Goal: Complete application form

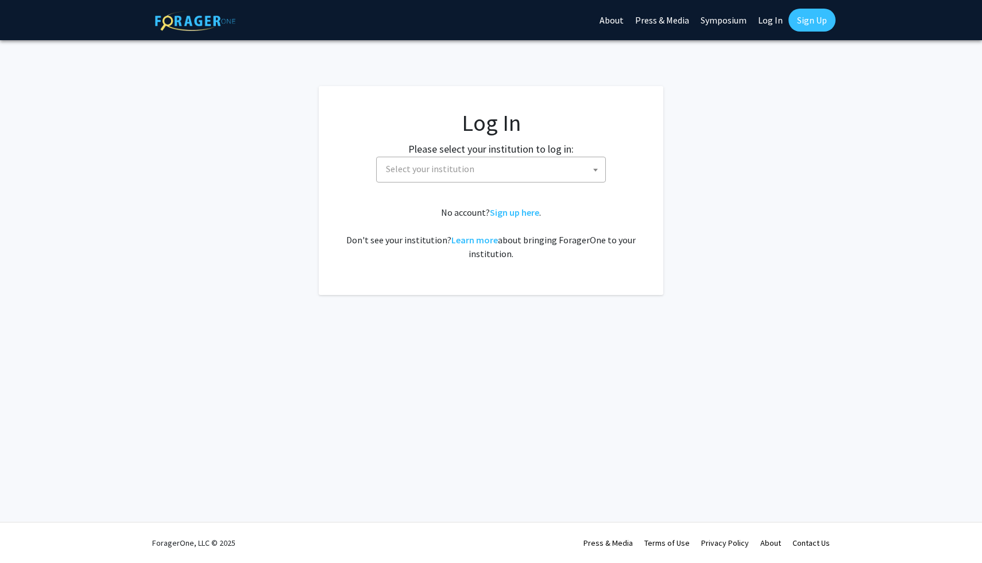
select select
click at [424, 163] on span "Select your institution" at bounding box center [493, 169] width 224 height 24
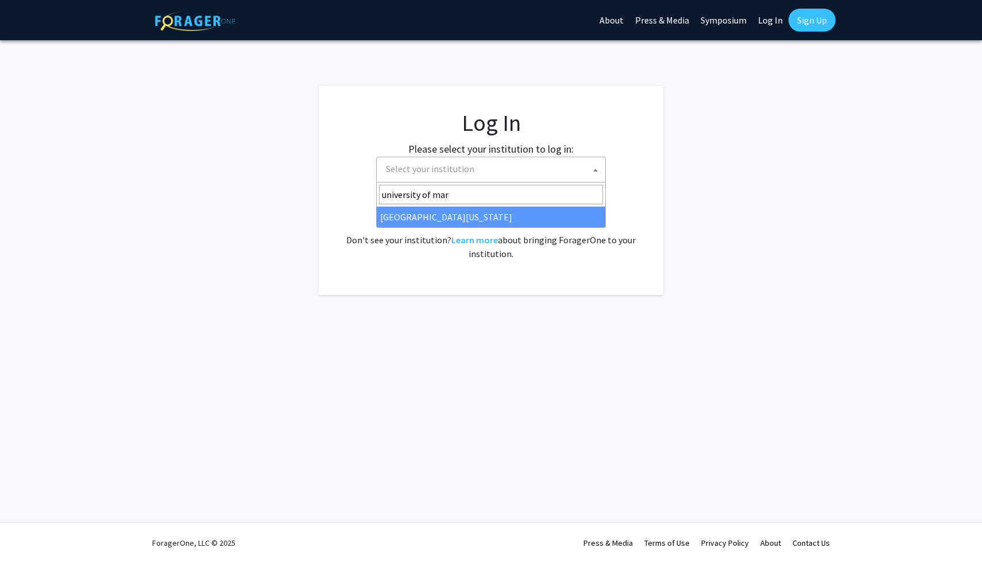
type input "university of mar"
select select "31"
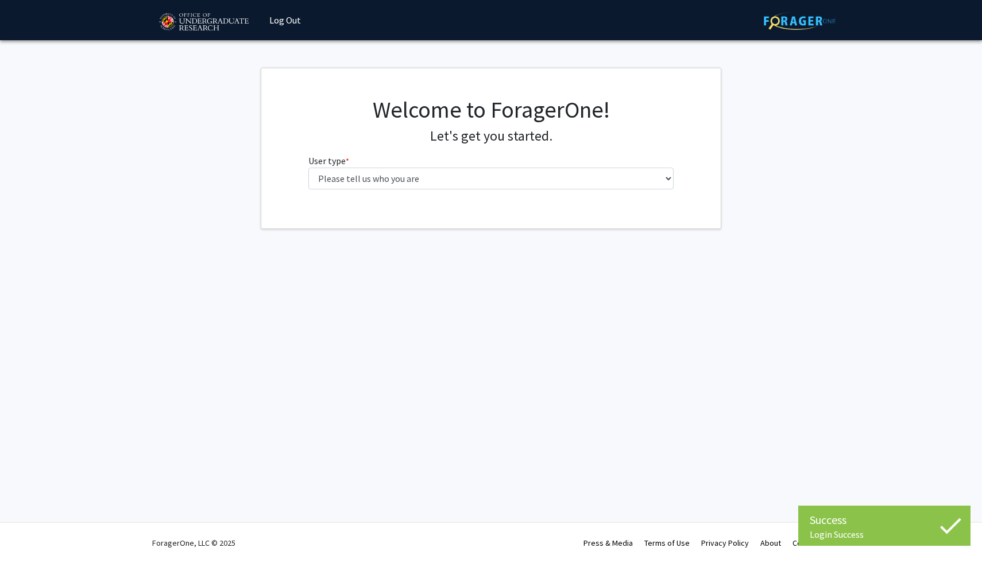
click at [513, 197] on div "Welcome to ForagerOne! Let's get you started. User type * required Please tell …" at bounding box center [491, 147] width 383 height 103
click at [514, 181] on select "Please tell us who you are Undergraduate Student Master's Student Doctoral Cand…" at bounding box center [491, 179] width 366 height 22
select select "1: undergrad"
click at [308, 168] on select "Please tell us who you are Undergraduate Student Master's Student Doctoral Cand…" at bounding box center [491, 179] width 366 height 22
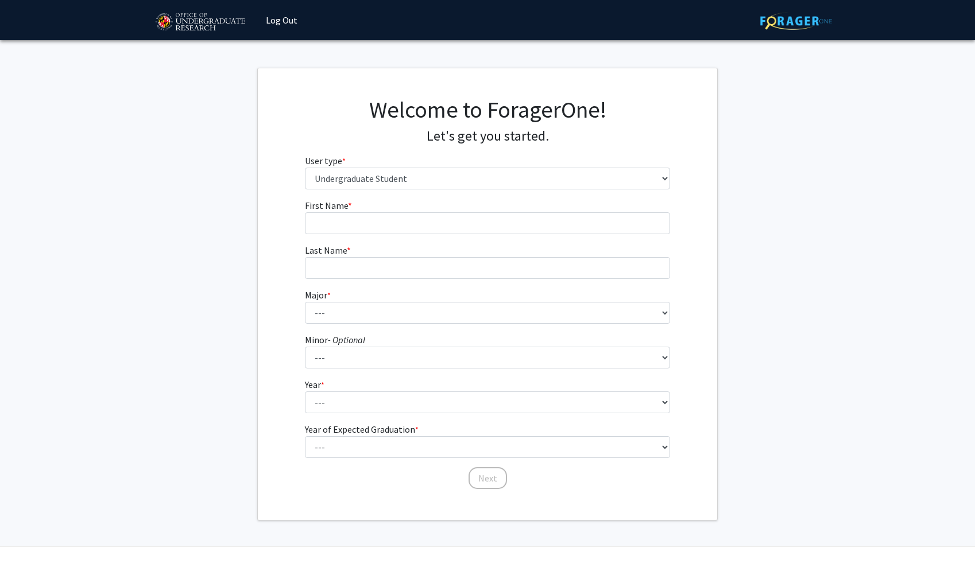
click at [585, 237] on form "First Name * required Last Name * required Major * required --- Accounting Aero…" at bounding box center [488, 339] width 366 height 280
click at [582, 230] on input "First Name * required" at bounding box center [488, 223] width 366 height 22
type input "Sritanvi"
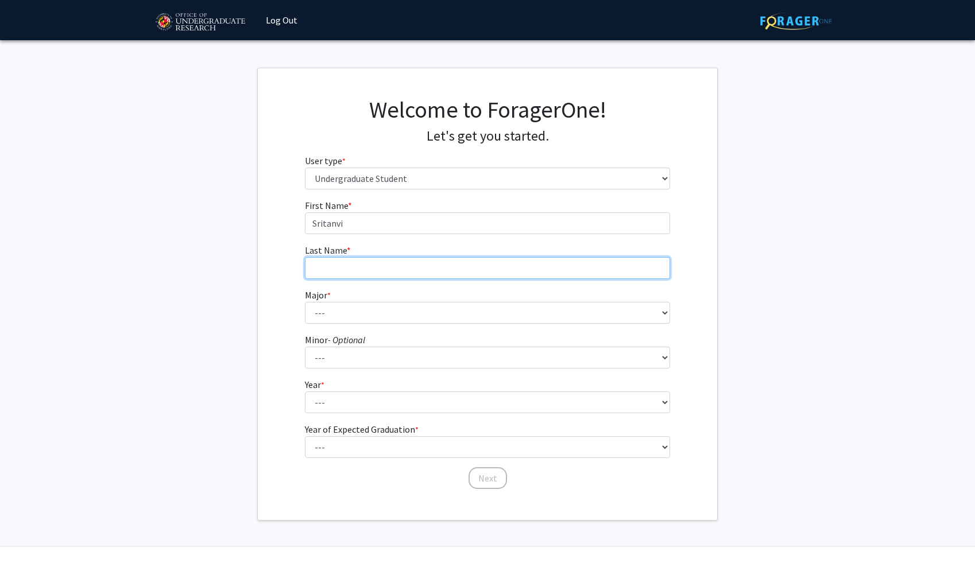
type input "Kodukulla"
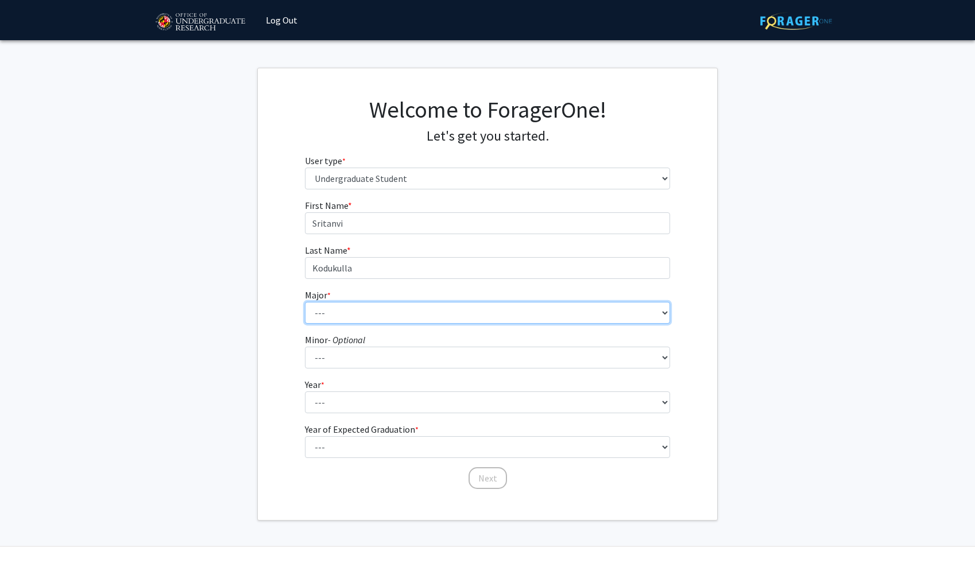
click at [379, 312] on select "--- Accounting Aerospace Engineering African American and Africana Studies Agri…" at bounding box center [488, 313] width 366 height 22
select select "85: 2386"
click at [305, 302] on select "--- Accounting Aerospace Engineering African American and Africana Studies Agri…" at bounding box center [488, 313] width 366 height 22
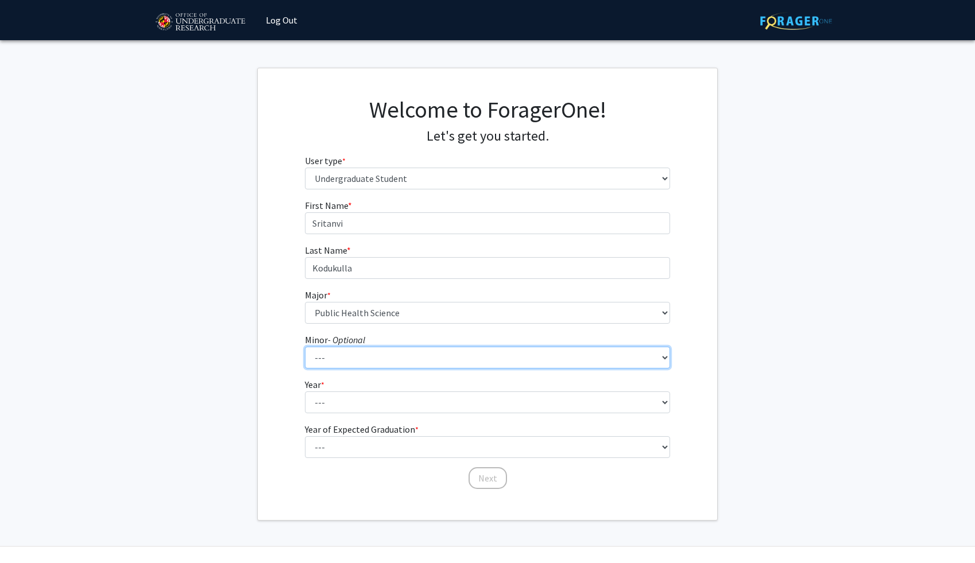
click at [366, 367] on select "--- Actuarial Mathematics Advanced Cybersecurity Experience for Students Africa…" at bounding box center [488, 358] width 366 height 22
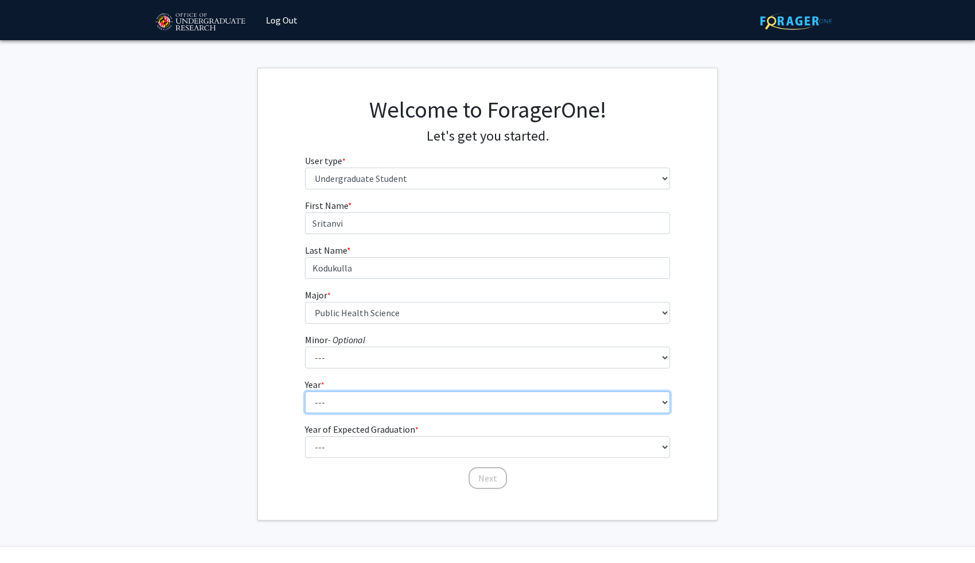
click at [322, 403] on select "--- First-year Sophomore Junior Senior Postbaccalaureate Certificate" at bounding box center [488, 403] width 366 height 22
select select "2: sophomore"
click at [305, 392] on select "--- First-year Sophomore Junior Senior Postbaccalaureate Certificate" at bounding box center [488, 403] width 366 height 22
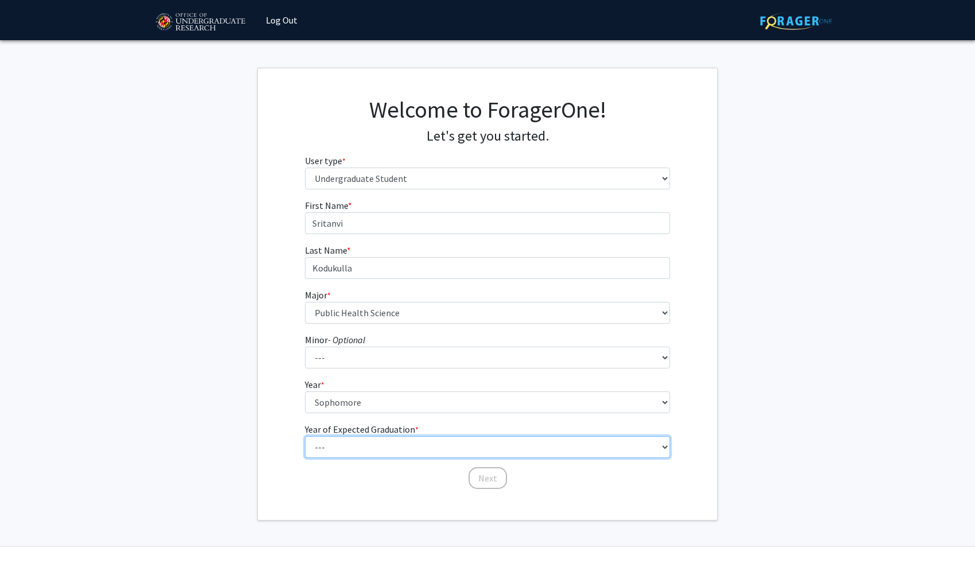
click at [330, 447] on select "--- 2025 2026 2027 2028 2029 2030 2031 2032 2033 2034" at bounding box center [488, 447] width 366 height 22
select select "3: 2027"
click at [305, 436] on select "--- 2025 2026 2027 2028 2029 2030 2031 2032 2033 2034" at bounding box center [488, 447] width 366 height 22
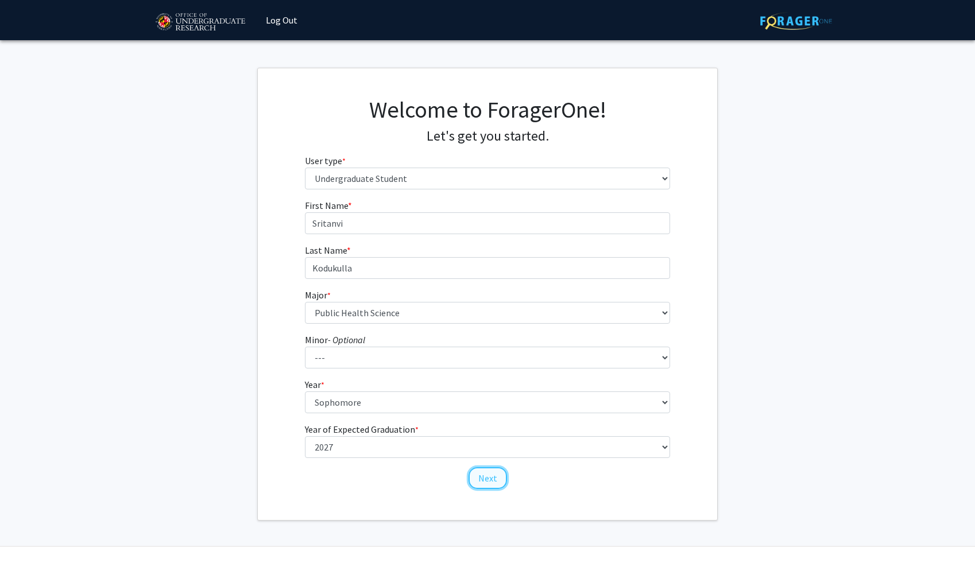
click at [496, 479] on button "Next" at bounding box center [488, 478] width 38 height 22
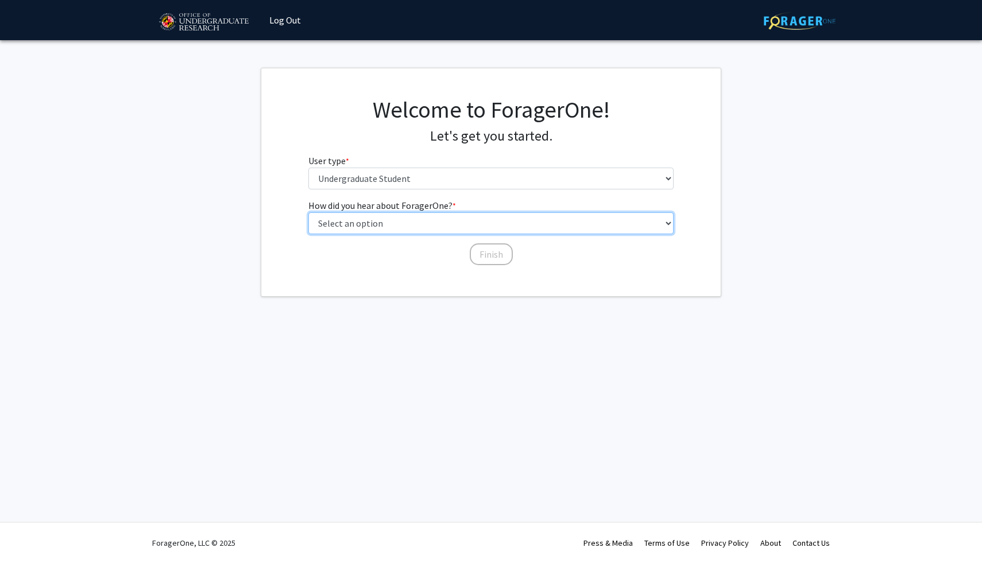
click at [485, 215] on select "Select an option Peer/student recommendation Faculty/staff recommendation Unive…" at bounding box center [491, 223] width 366 height 22
select select "2: faculty_recommendation"
click at [308, 212] on select "Select an option Peer/student recommendation Faculty/staff recommendation Unive…" at bounding box center [491, 223] width 366 height 22
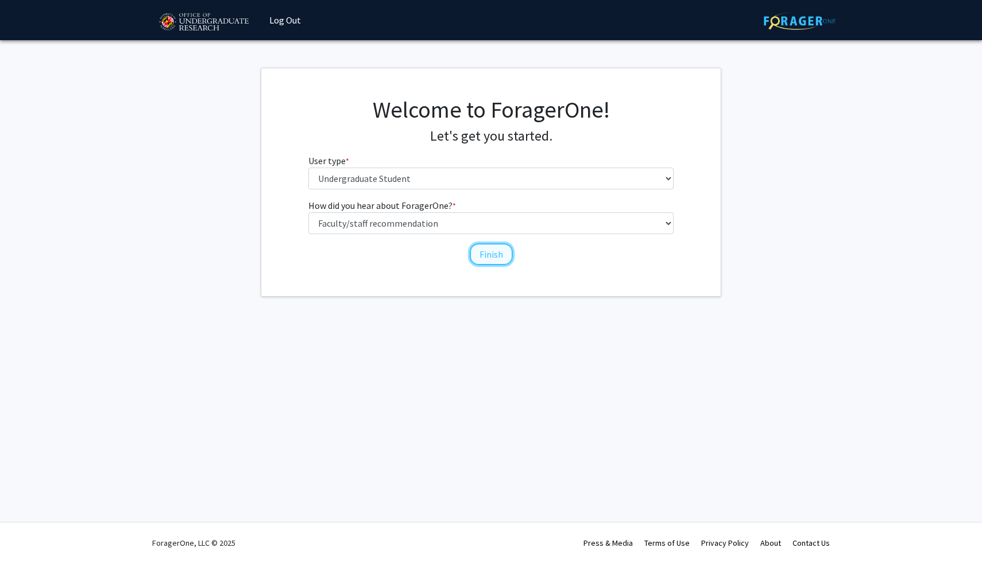
click at [486, 253] on button "Finish" at bounding box center [491, 254] width 43 height 22
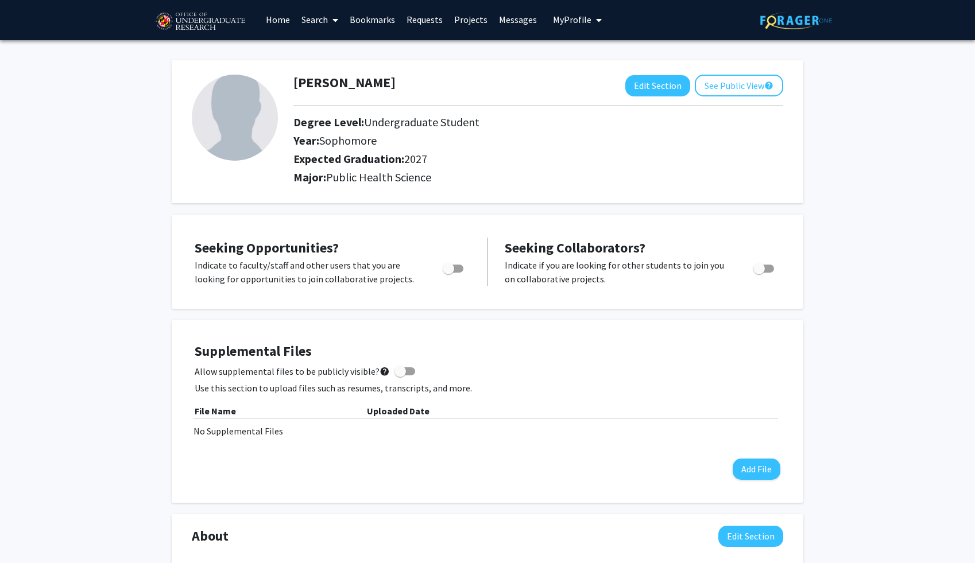
scroll to position [3, 0]
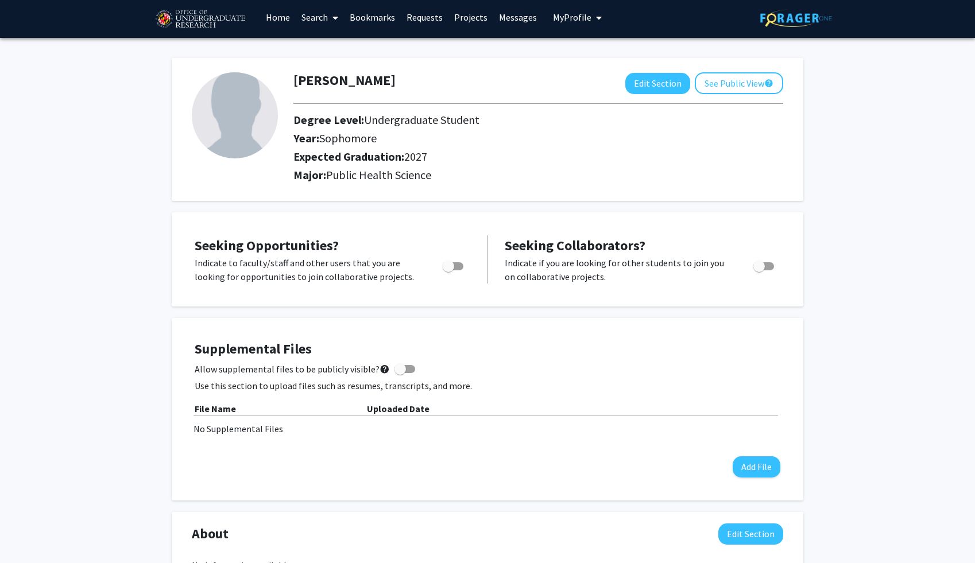
click at [332, 18] on span at bounding box center [333, 18] width 10 height 40
click at [335, 71] on span "Students" at bounding box center [331, 72] width 70 height 23
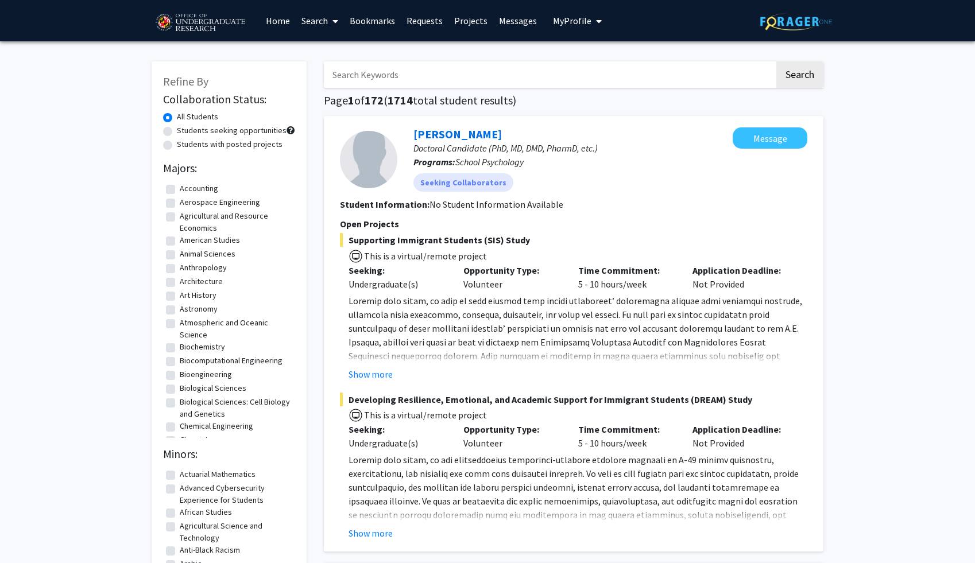
click at [283, 16] on link "Home" at bounding box center [278, 21] width 36 height 40
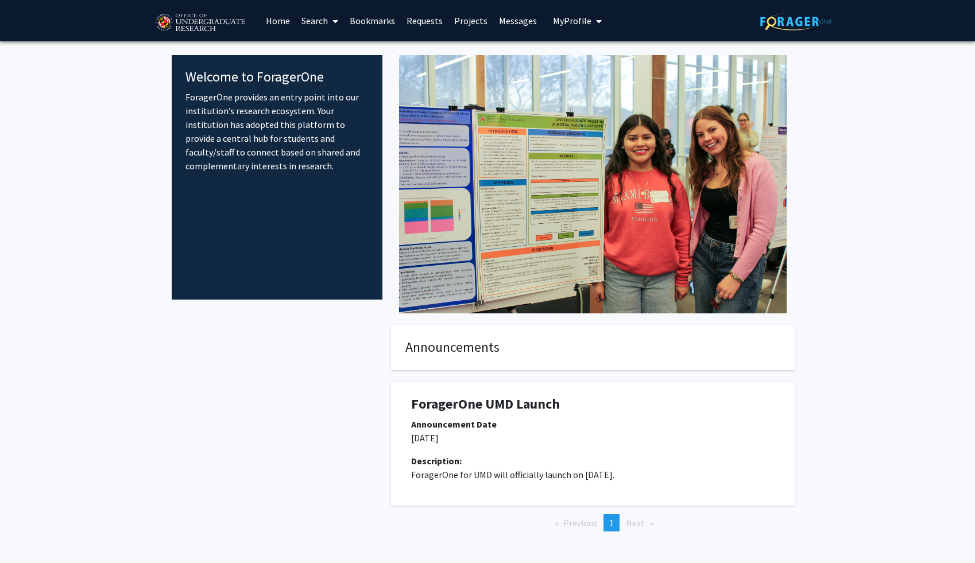
click at [463, 19] on link "Projects" at bounding box center [470, 21] width 45 height 40
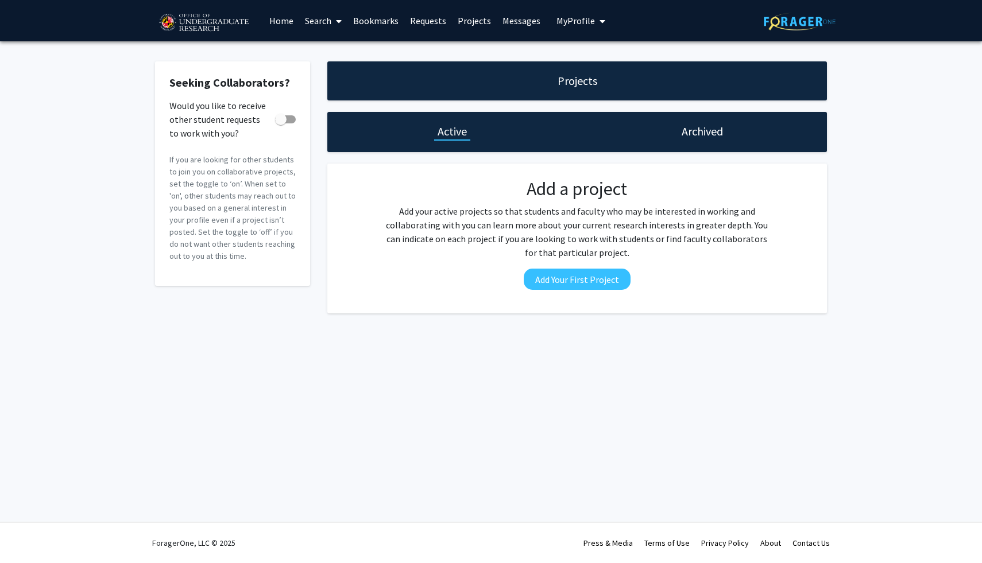
click at [570, 24] on span "My Profile" at bounding box center [575, 20] width 38 height 11
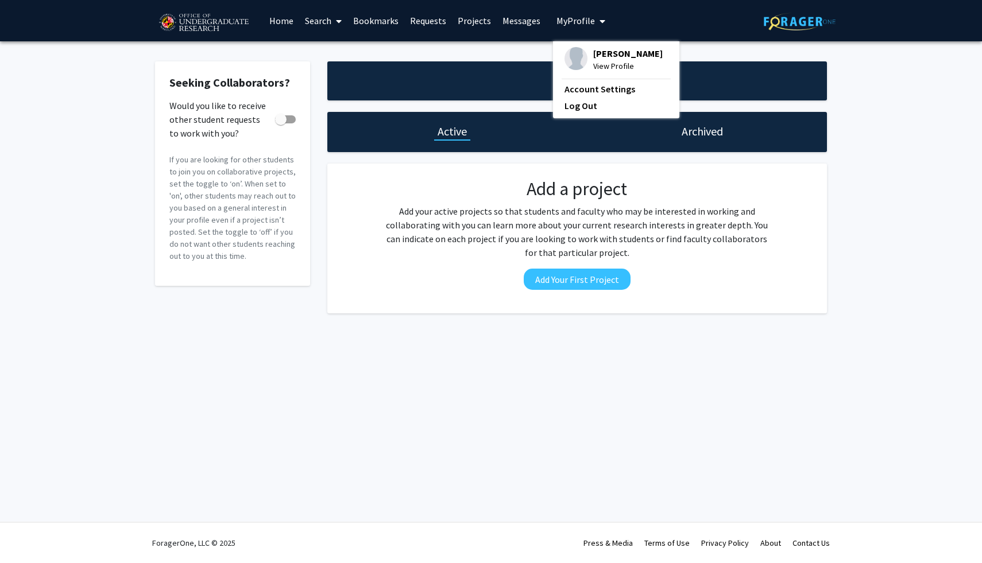
click at [428, 22] on link "Requests" at bounding box center [428, 21] width 48 height 40
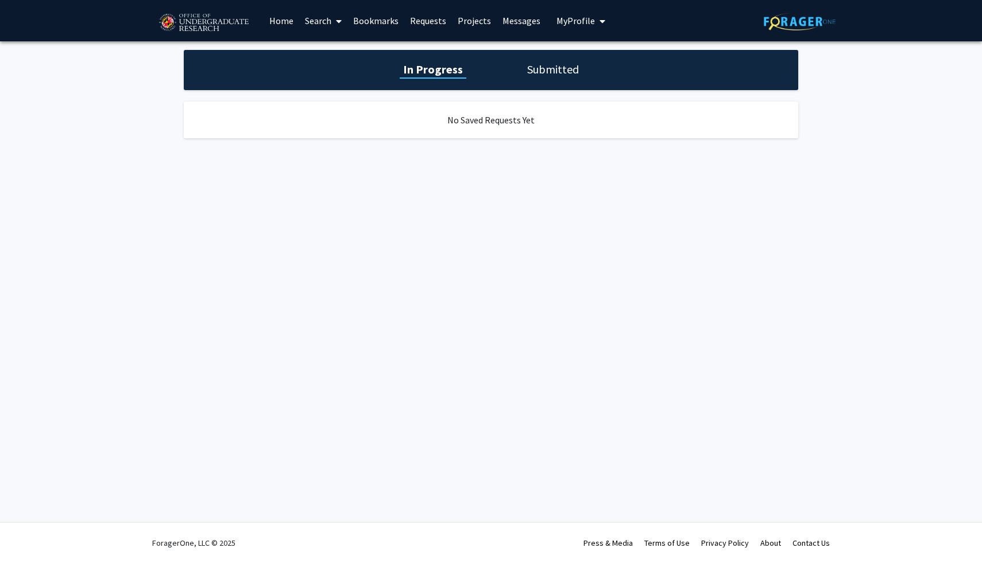
click at [372, 28] on link "Bookmarks" at bounding box center [375, 21] width 57 height 40
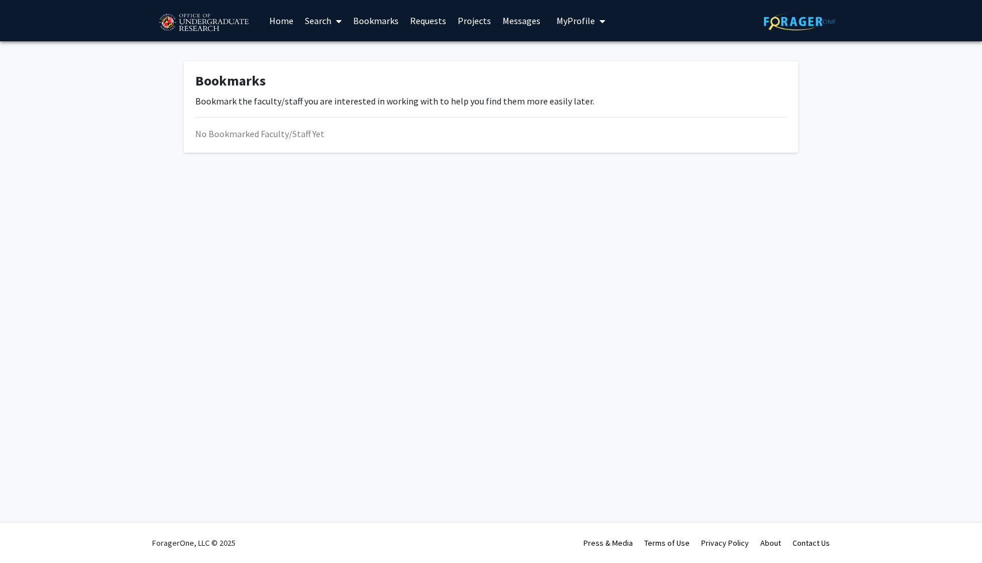
click at [310, 21] on link "Search" at bounding box center [323, 21] width 48 height 40
click at [318, 58] on span "Faculty/Staff" at bounding box center [341, 52] width 84 height 23
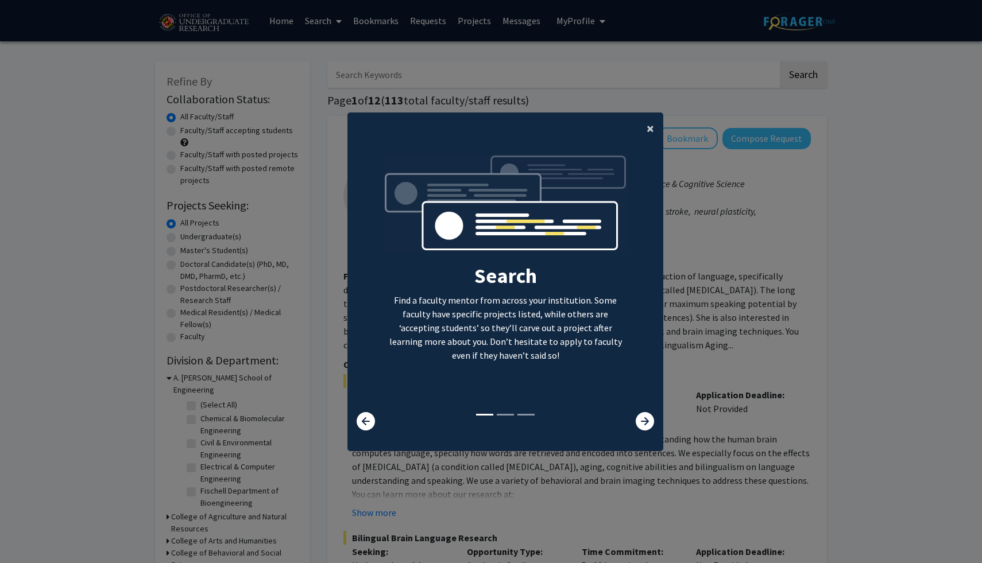
click at [646, 127] on button "×" at bounding box center [650, 129] width 26 height 32
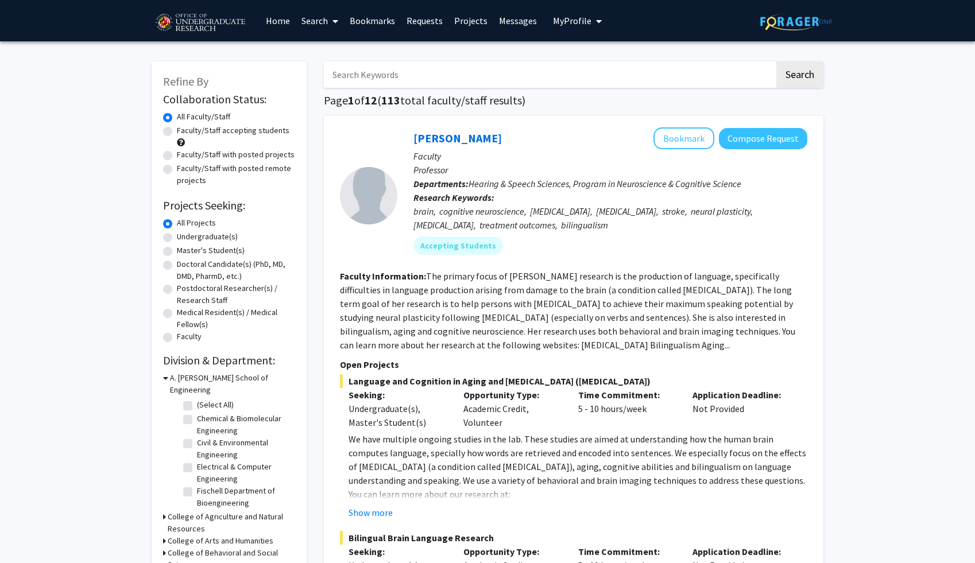
scroll to position [9, 0]
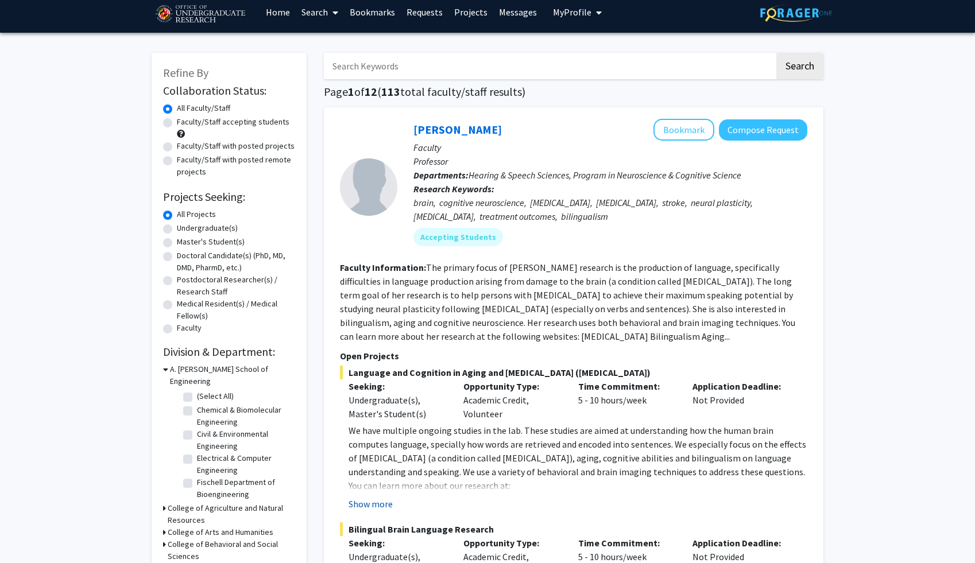
click at [377, 502] on button "Show more" at bounding box center [371, 504] width 44 height 14
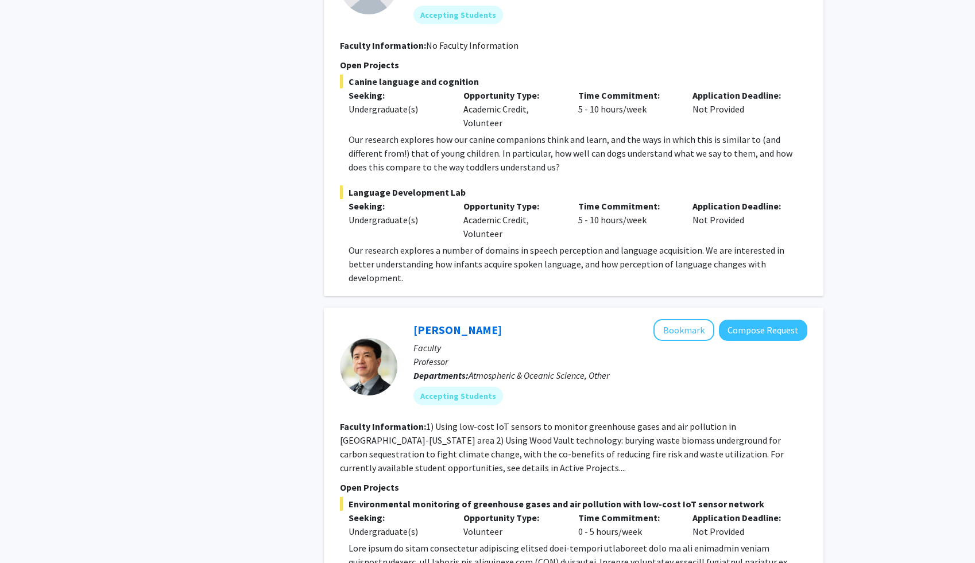
scroll to position [1754, 0]
